Goal: Find specific page/section: Find specific page/section

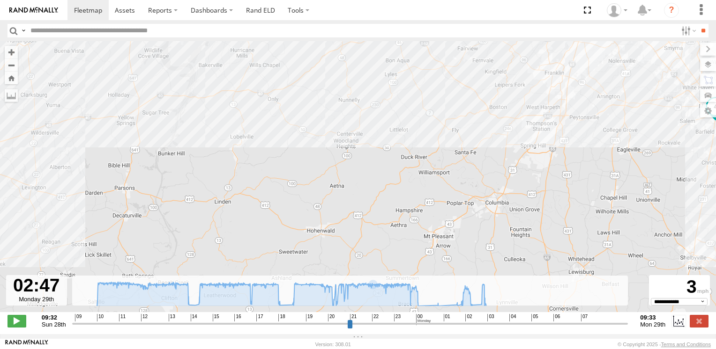
select select "**********"
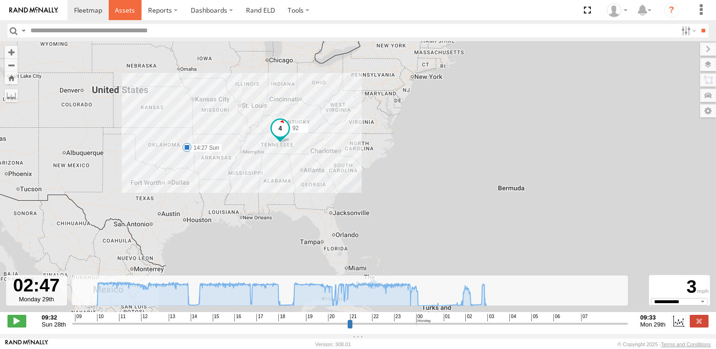
click at [124, 12] on span at bounding box center [125, 10] width 20 height 9
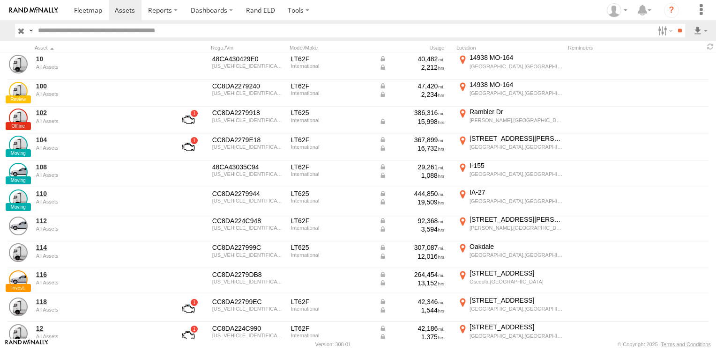
scroll to position [94, 0]
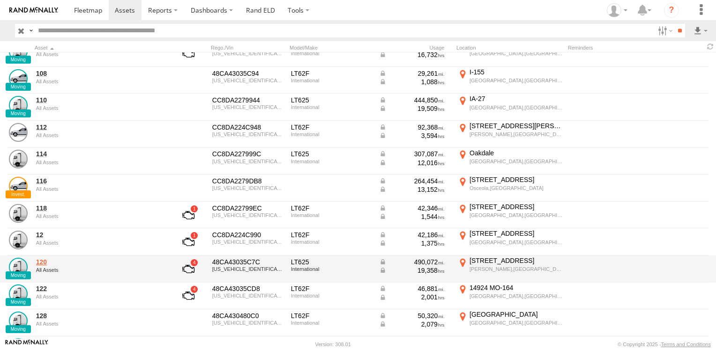
click at [40, 263] on link "120" at bounding box center [100, 262] width 128 height 8
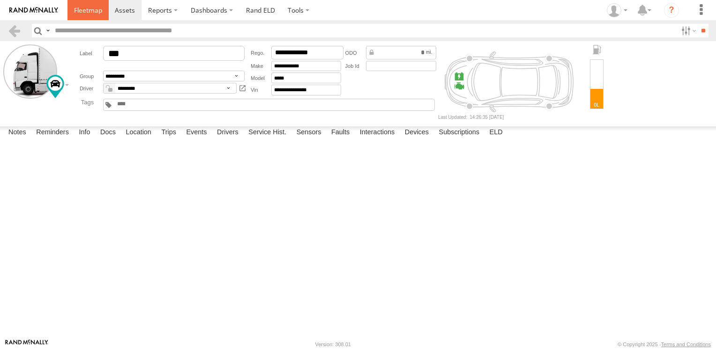
click at [84, 15] on link at bounding box center [87, 10] width 41 height 20
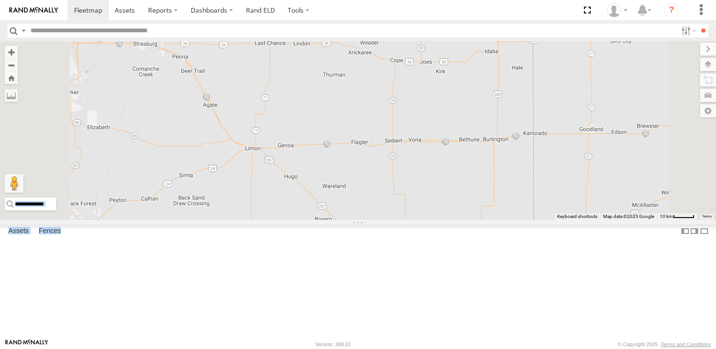
drag, startPoint x: 224, startPoint y: 164, endPoint x: 439, endPoint y: 172, distance: 214.7
click at [439, 172] on main "← Move left → Move right ↑ Move up ↓ Move down + Zoom in - Zoom out Home Jump l…" at bounding box center [358, 190] width 716 height 298
drag, startPoint x: 439, startPoint y: 172, endPoint x: 429, endPoint y: 171, distance: 10.4
click at [429, 171] on div "104 130 112 198 114 14 182 92" at bounding box center [358, 130] width 716 height 178
drag, startPoint x: 331, startPoint y: 162, endPoint x: 470, endPoint y: 172, distance: 139.0
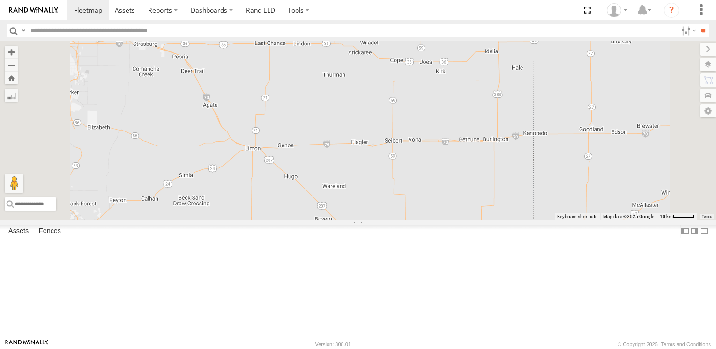
click at [470, 172] on div "104 130 112 198 114 14 182 92" at bounding box center [358, 130] width 716 height 178
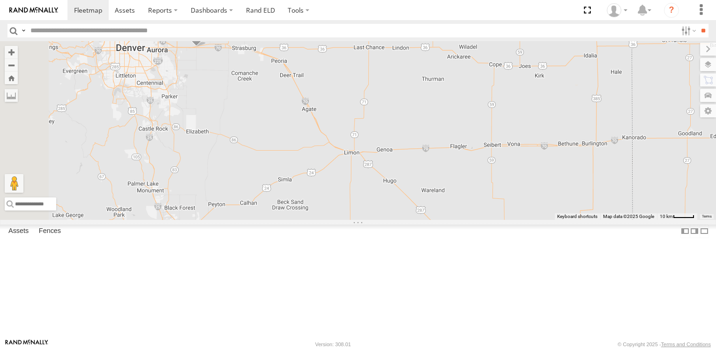
drag, startPoint x: 353, startPoint y: 150, endPoint x: 451, endPoint y: 155, distance: 98.4
click at [451, 155] on div "104 130 112 198 114 14 182 92" at bounding box center [358, 130] width 716 height 178
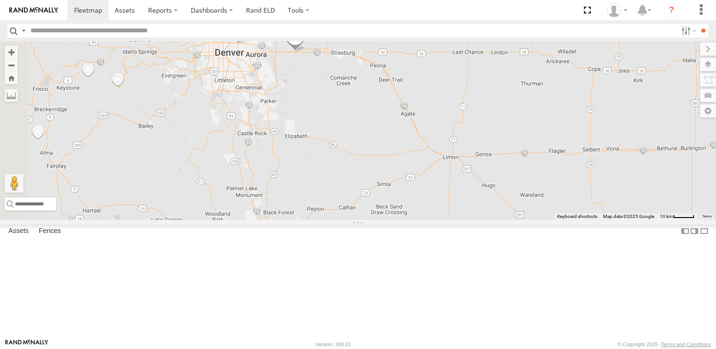
drag, startPoint x: 424, startPoint y: 152, endPoint x: 526, endPoint y: 157, distance: 101.7
click at [526, 157] on div "104 130 112 198 114 14 182 92" at bounding box center [358, 130] width 716 height 178
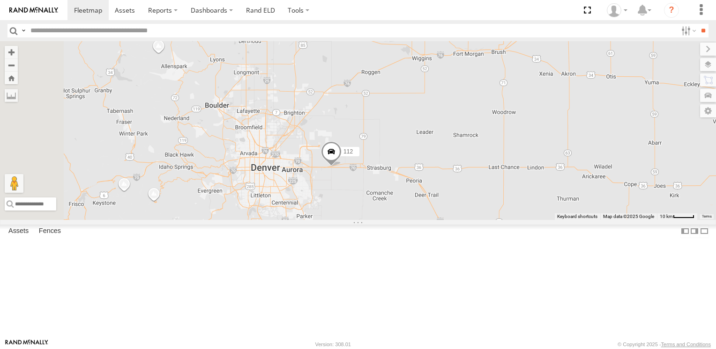
drag, startPoint x: 377, startPoint y: 156, endPoint x: 413, endPoint y: 273, distance: 122.1
click at [413, 220] on div "104 130 112 198 114 14 182 92" at bounding box center [358, 130] width 716 height 178
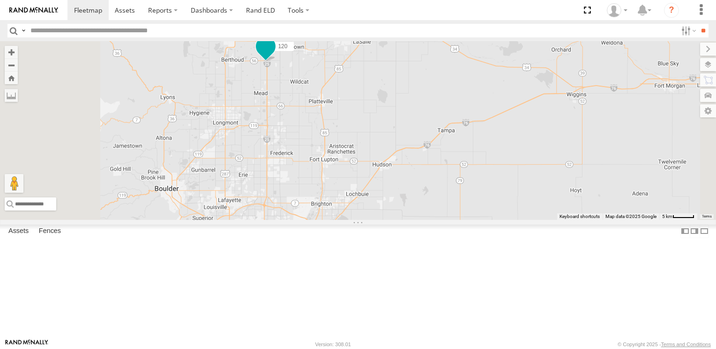
click at [274, 55] on span at bounding box center [265, 46] width 17 height 17
